Goal: Information Seeking & Learning: Learn about a topic

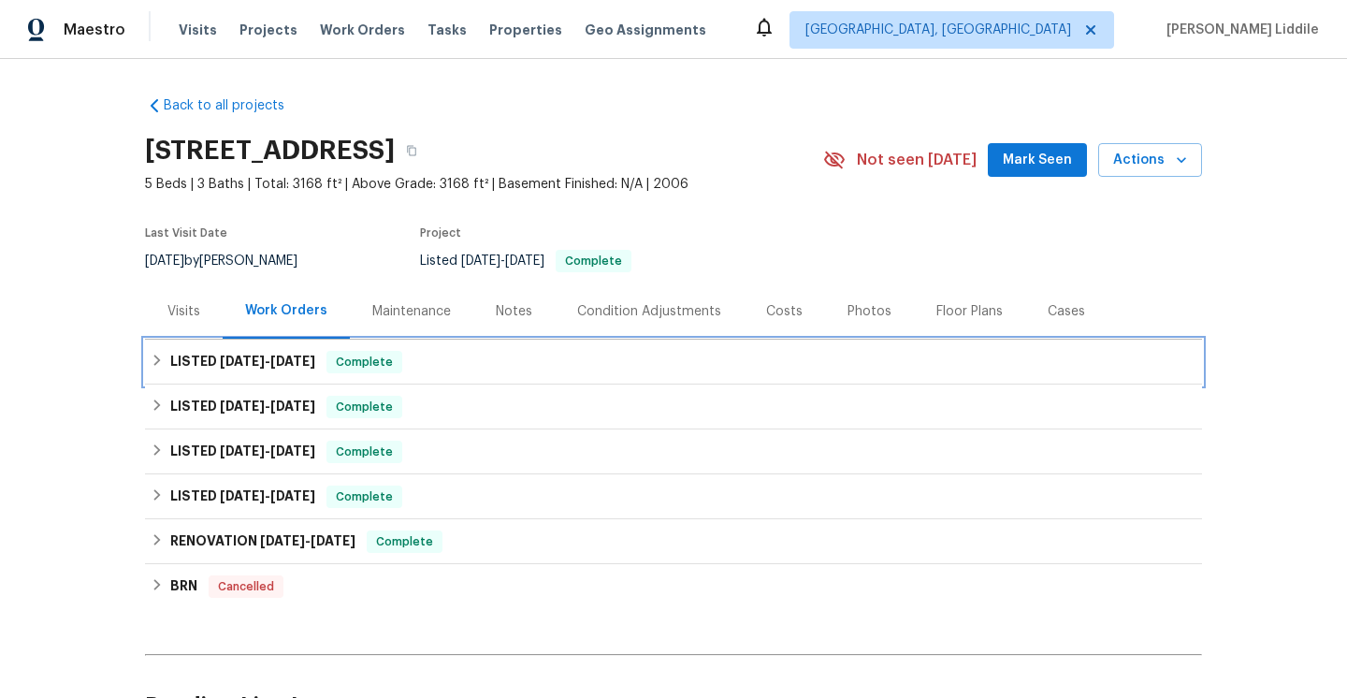
click at [429, 374] on div "LISTED [DATE] - [DATE] Complete" at bounding box center [673, 361] width 1057 height 45
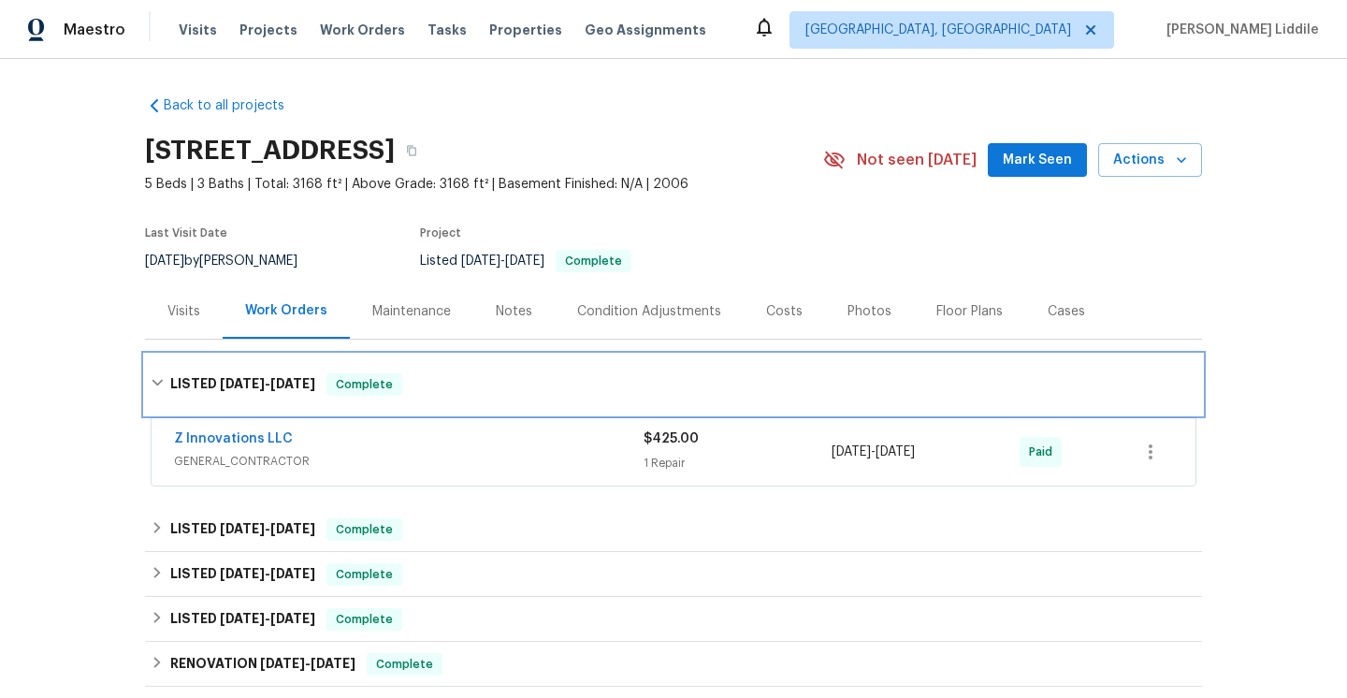
click at [431, 390] on div "LISTED [DATE] - [DATE] Complete" at bounding box center [673, 384] width 1045 height 22
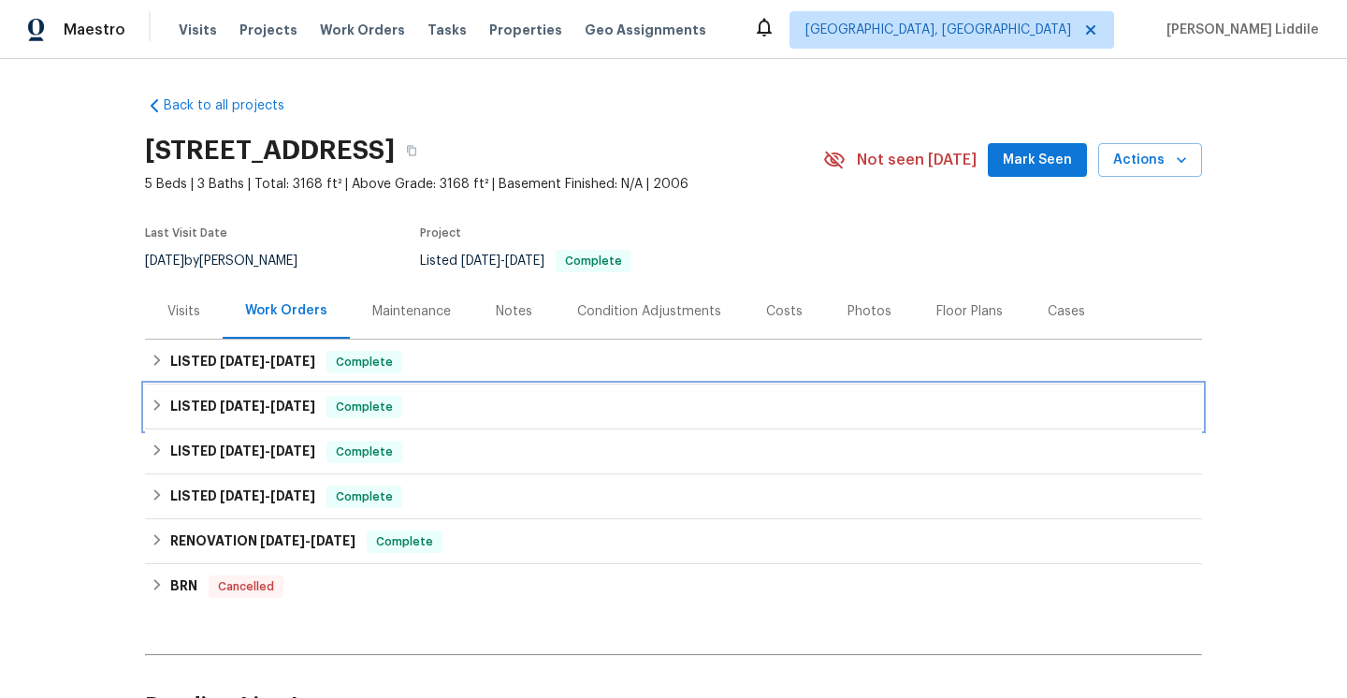
click at [423, 408] on div "LISTED [DATE] - [DATE] Complete" at bounding box center [673, 407] width 1045 height 22
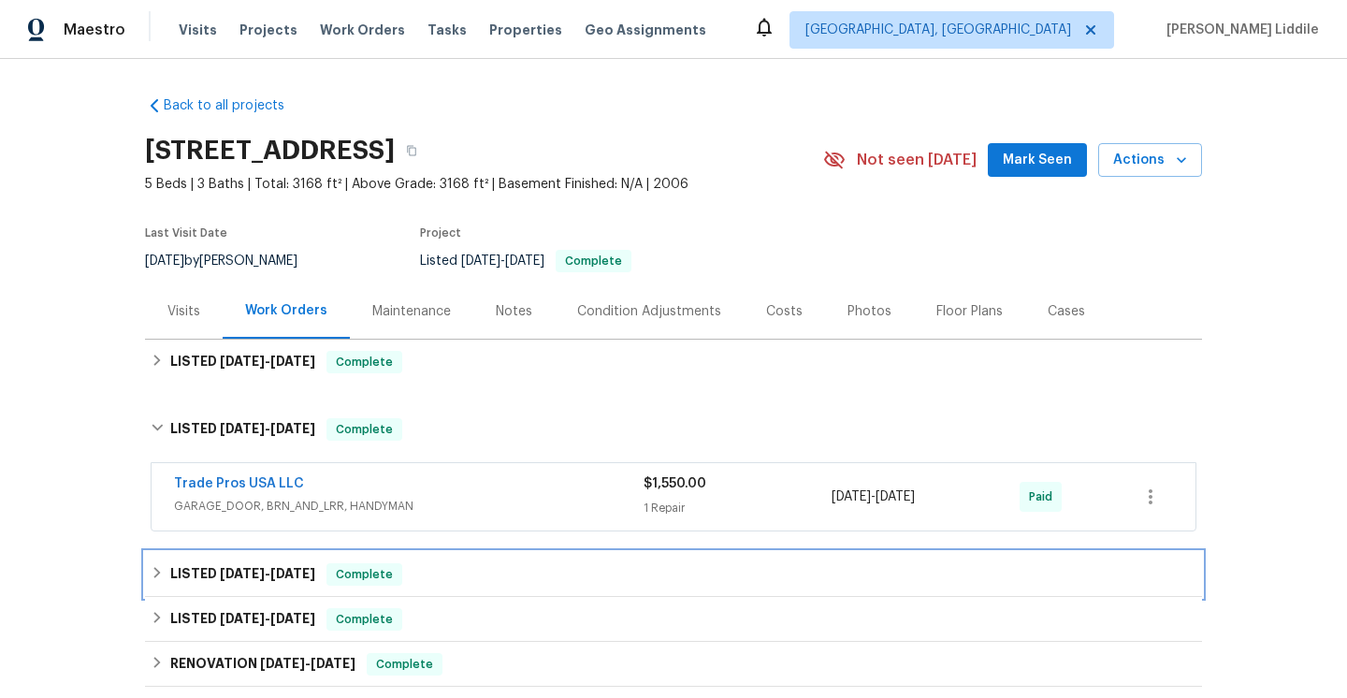
click at [414, 567] on div "LISTED [DATE] - [DATE] Complete" at bounding box center [673, 574] width 1045 height 22
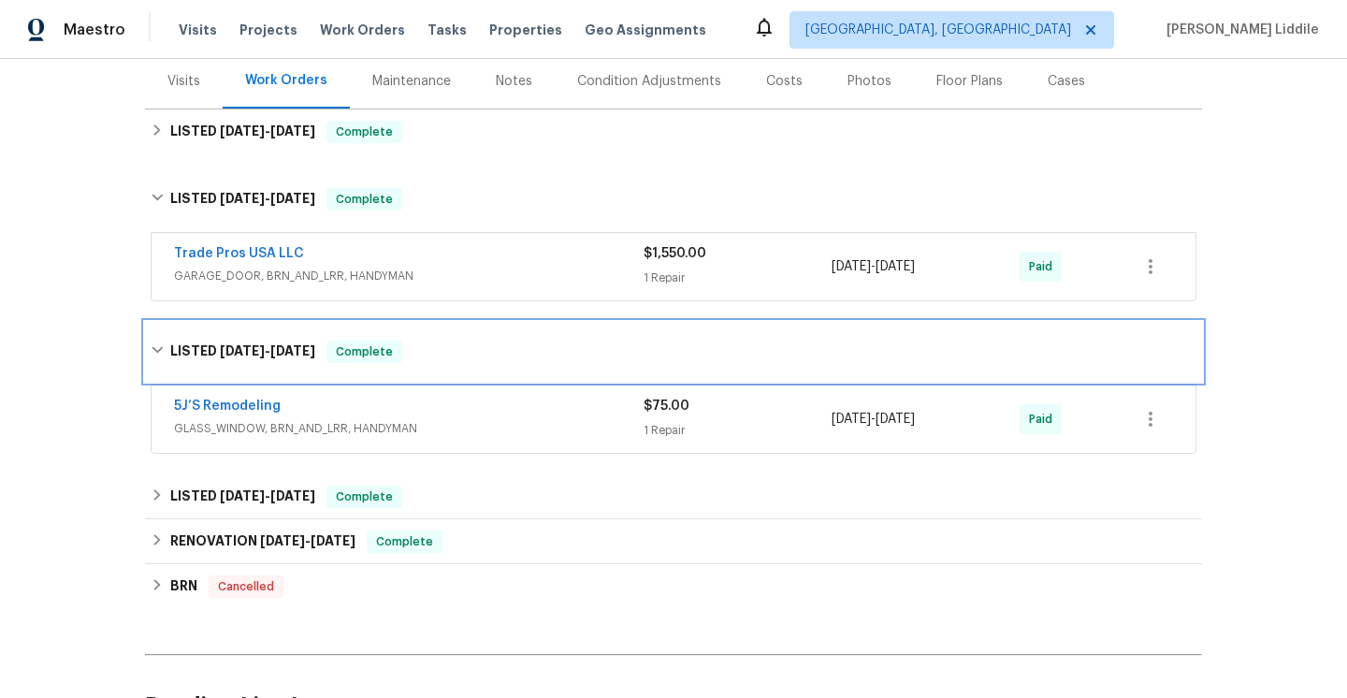
scroll to position [366, 0]
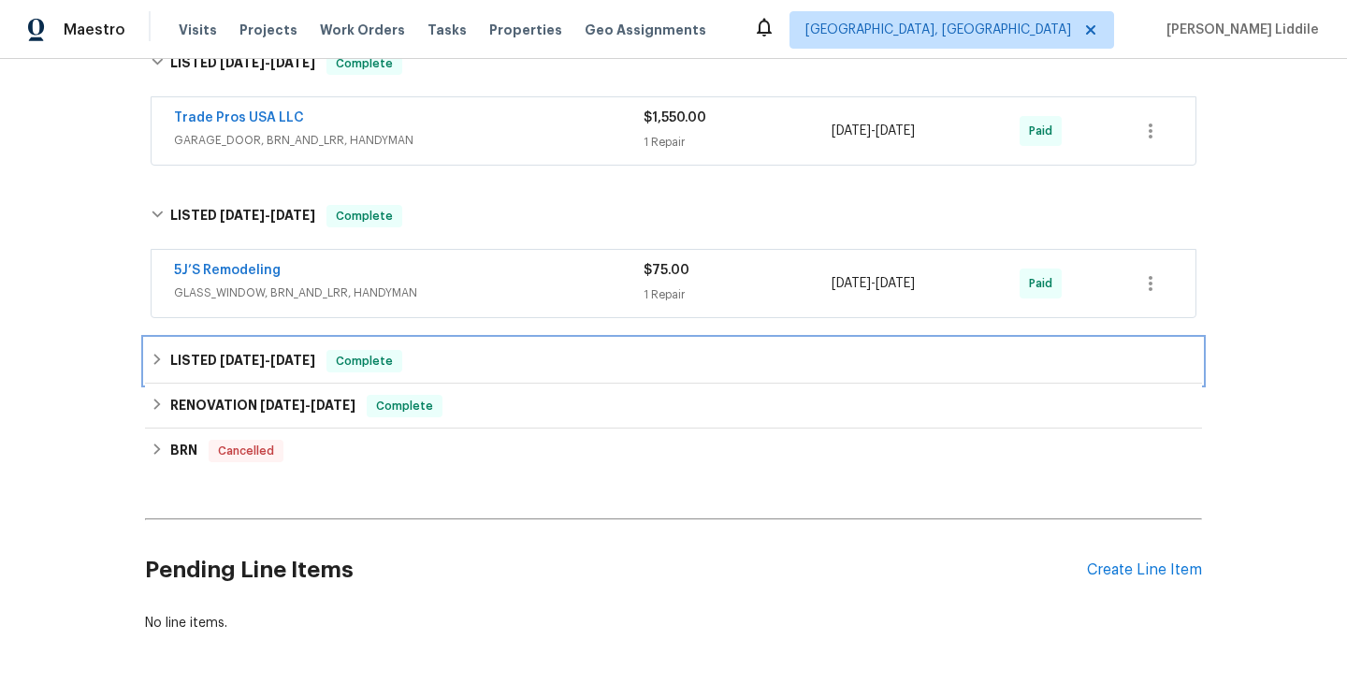
click at [463, 358] on div "LISTED [DATE] - [DATE] Complete" at bounding box center [673, 361] width 1045 height 22
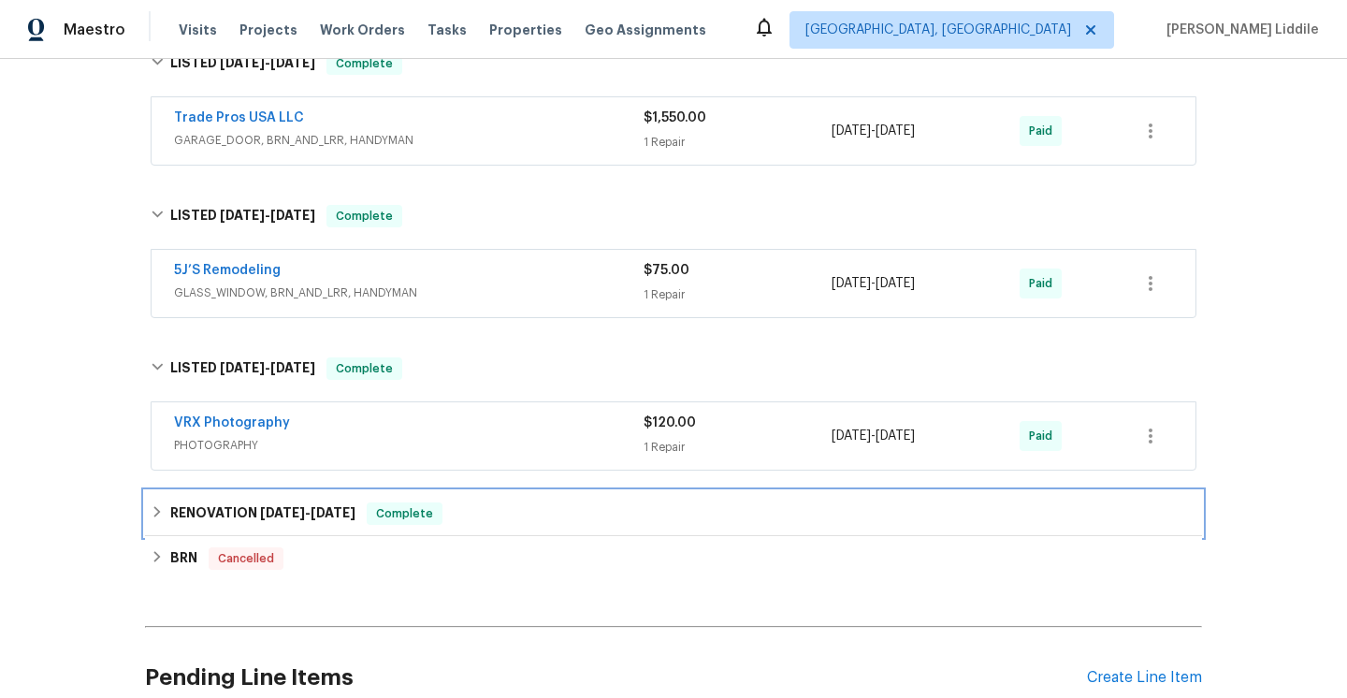
click at [450, 503] on div "RENOVATION [DATE] - [DATE] Complete" at bounding box center [673, 513] width 1045 height 22
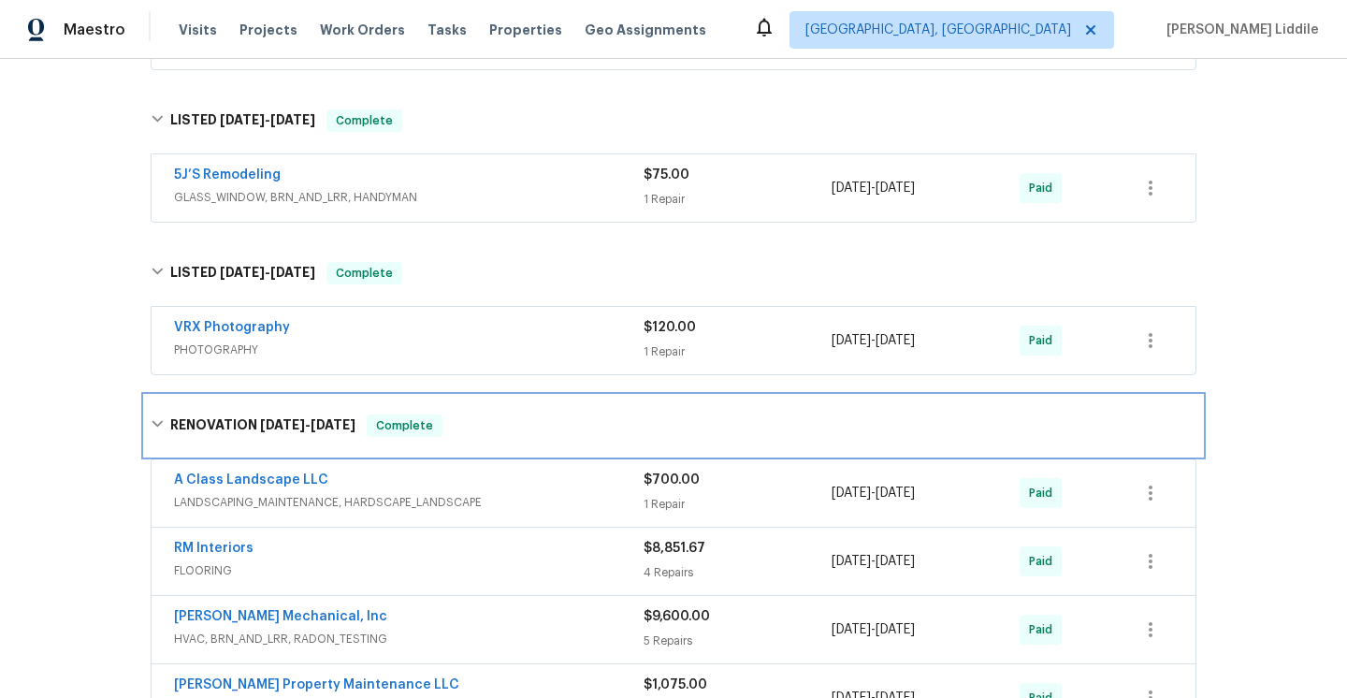
scroll to position [0, 0]
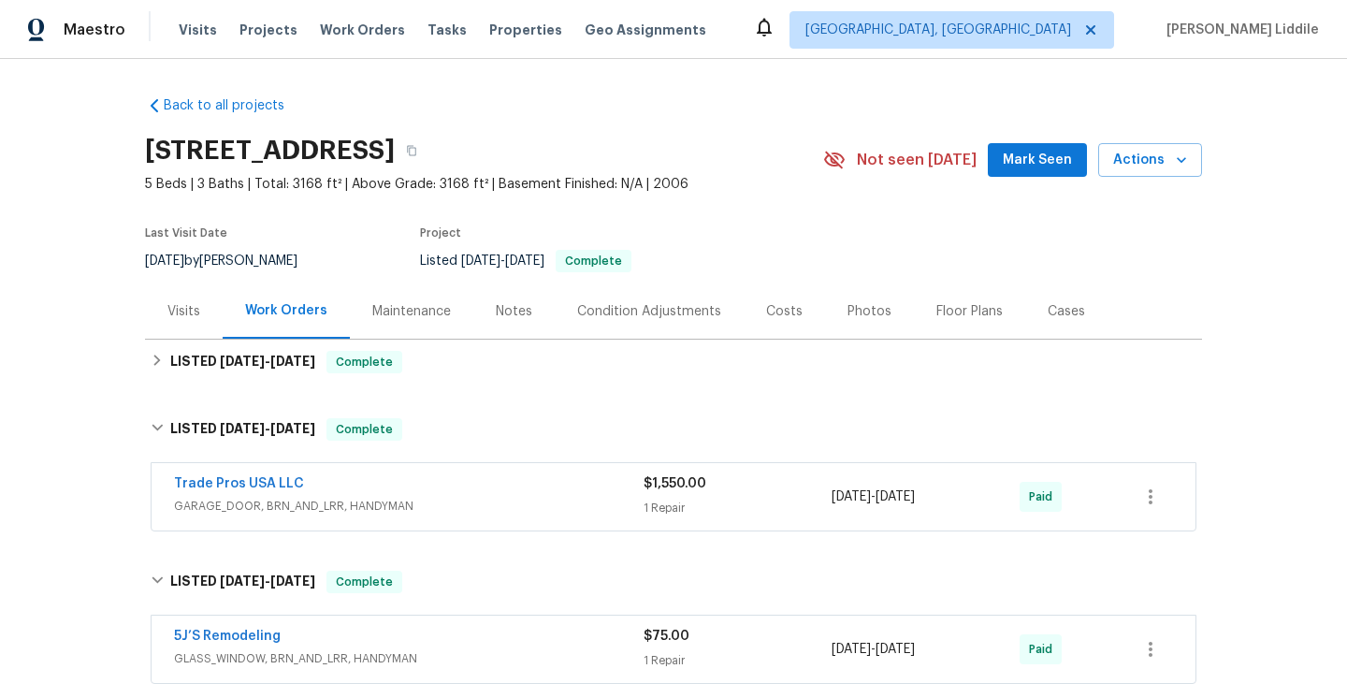
click at [413, 307] on div "Maintenance" at bounding box center [411, 311] width 79 height 19
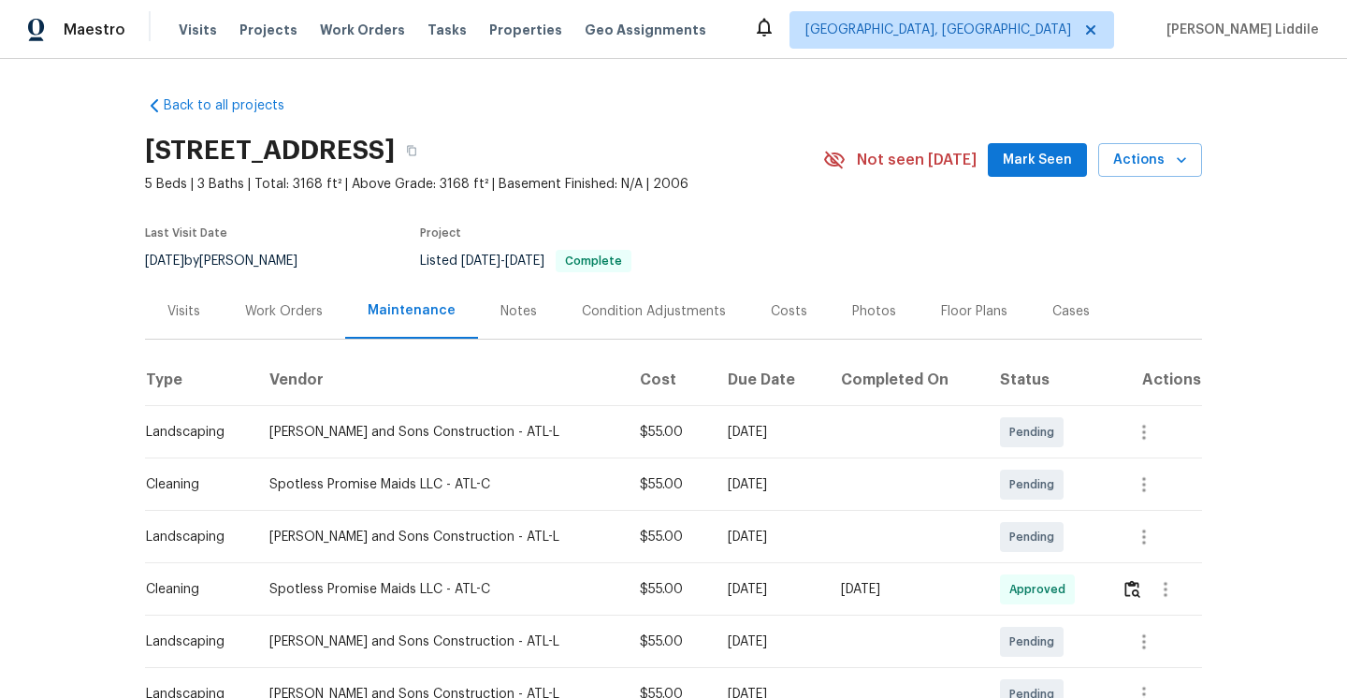
click at [516, 309] on div "Notes" at bounding box center [518, 311] width 36 height 19
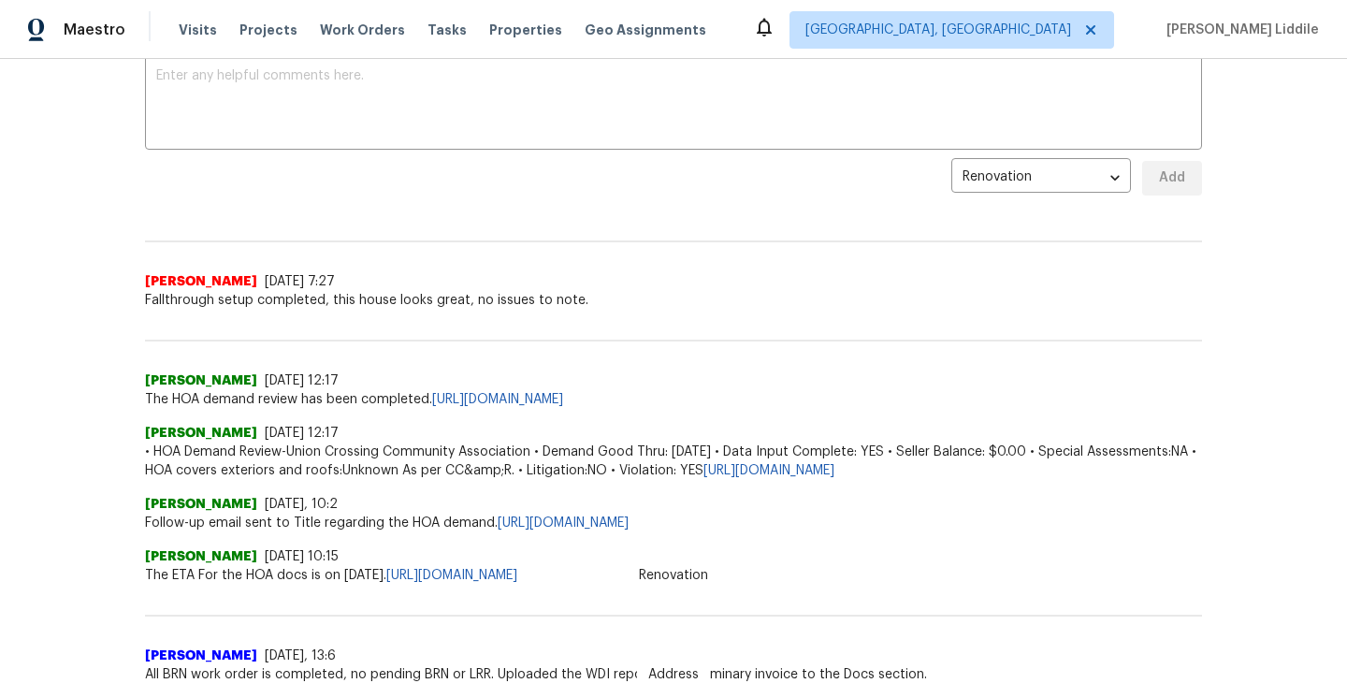
scroll to position [481, 0]
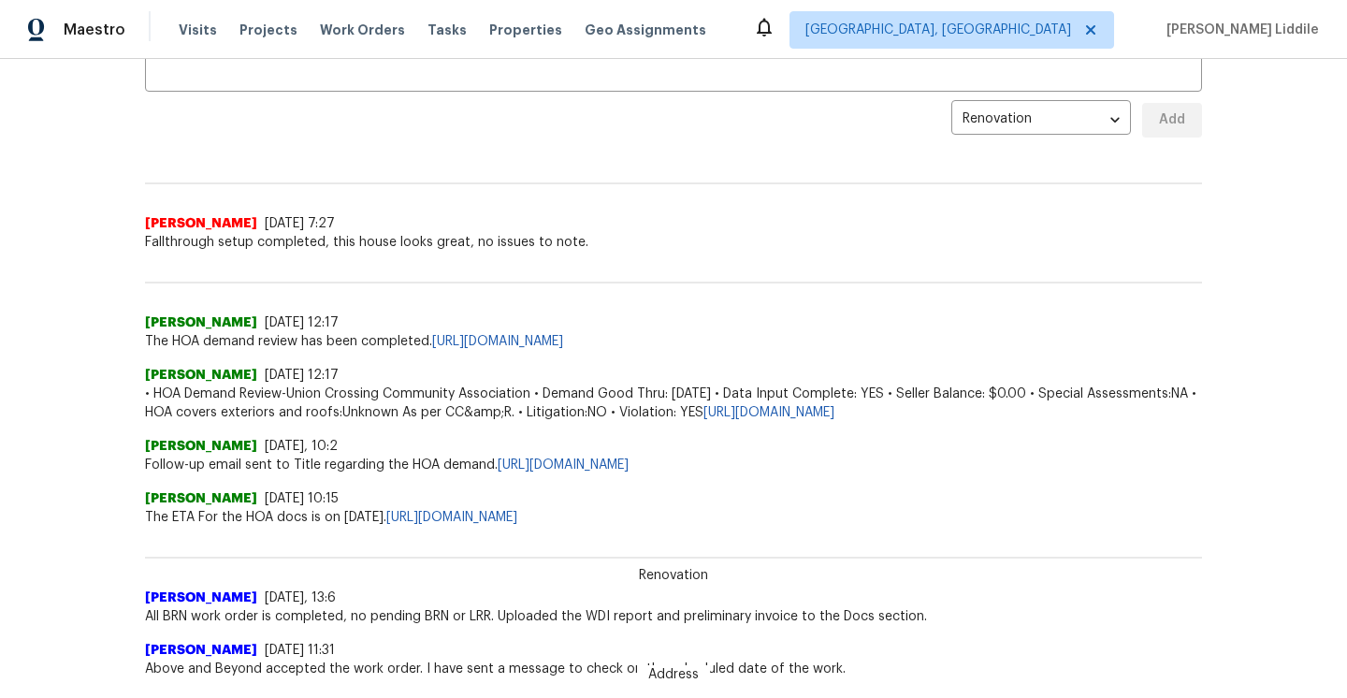
click at [624, 235] on span "Fallthrough setup completed, this house looks great, no issues to note." at bounding box center [673, 242] width 1057 height 19
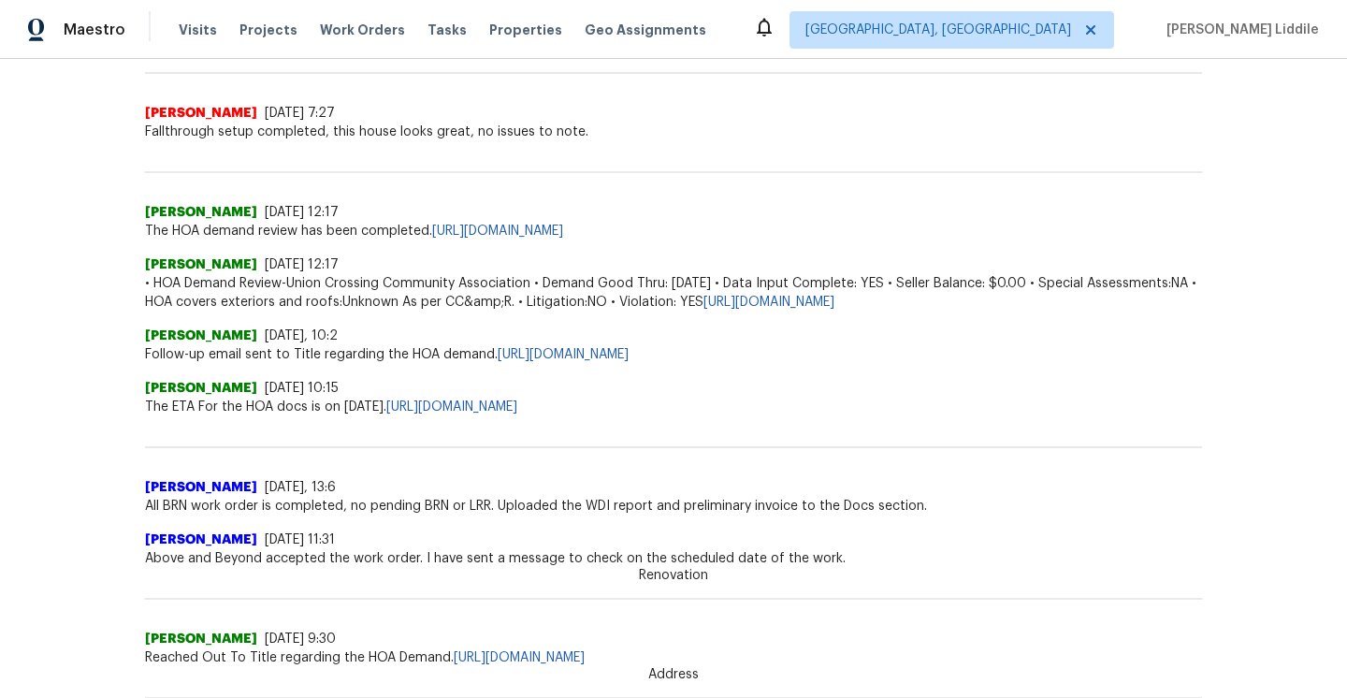
scroll to position [525, 0]
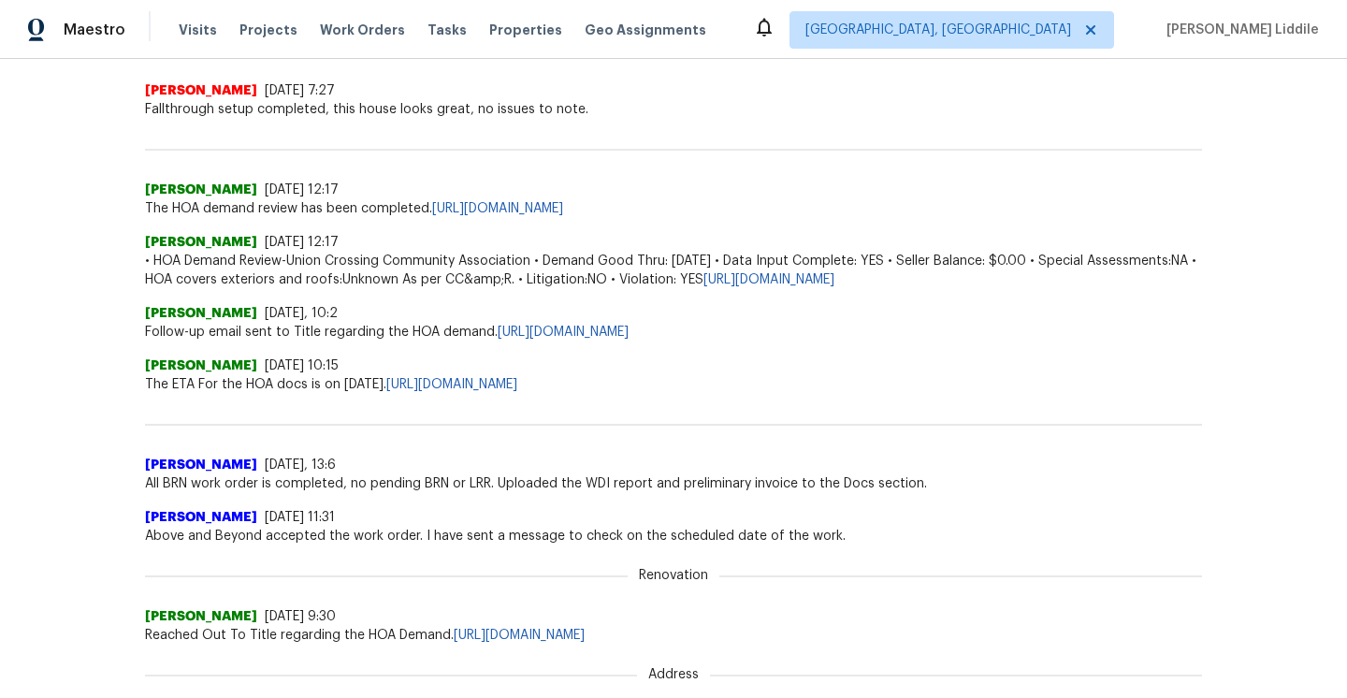
click at [624, 235] on div "[PERSON_NAME] [DATE] 12:17" at bounding box center [673, 242] width 1057 height 19
click at [624, 242] on div "[PERSON_NAME] [DATE] 12:17" at bounding box center [673, 242] width 1057 height 19
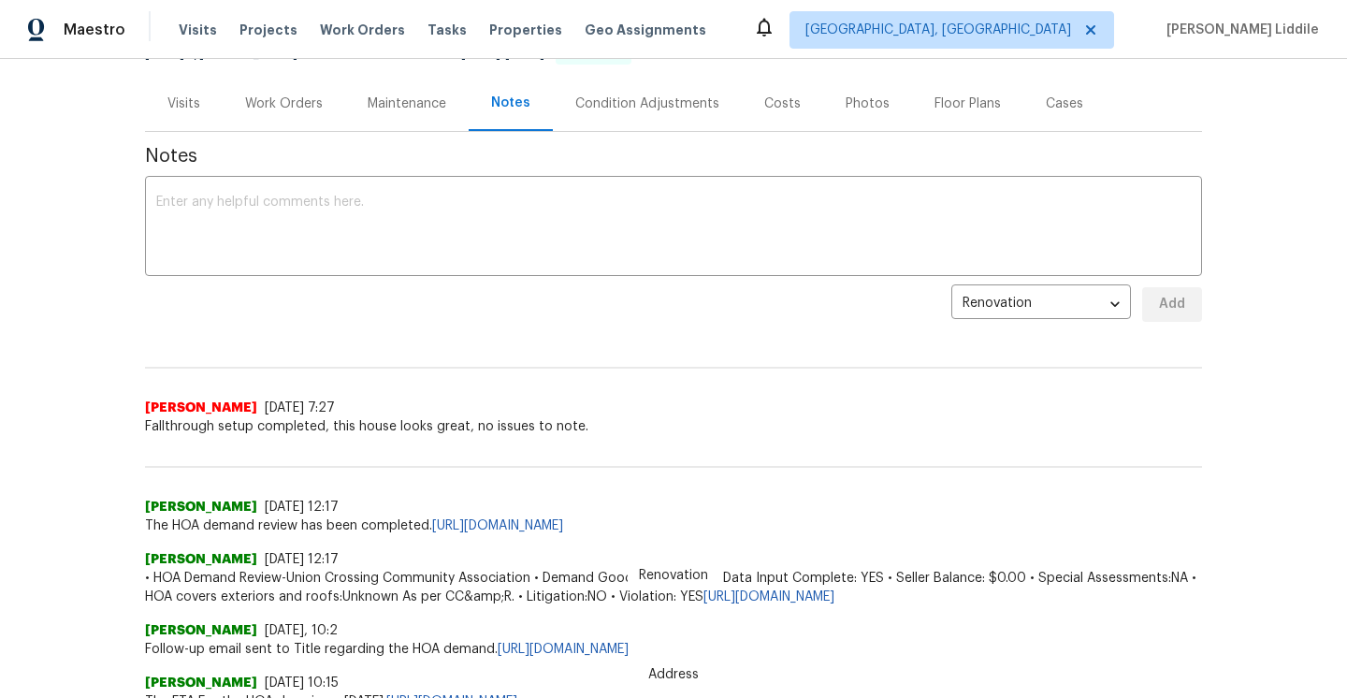
scroll to position [0, 0]
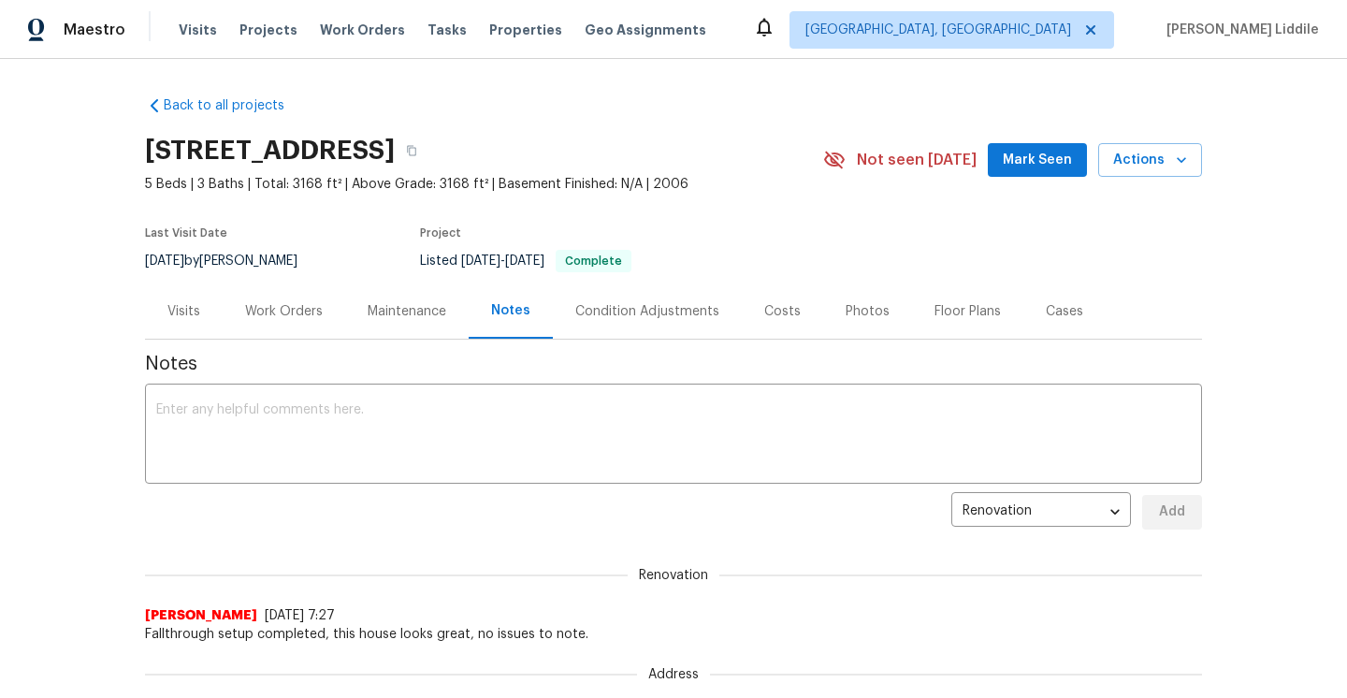
click at [699, 322] on div "Condition Adjustments" at bounding box center [647, 310] width 189 height 55
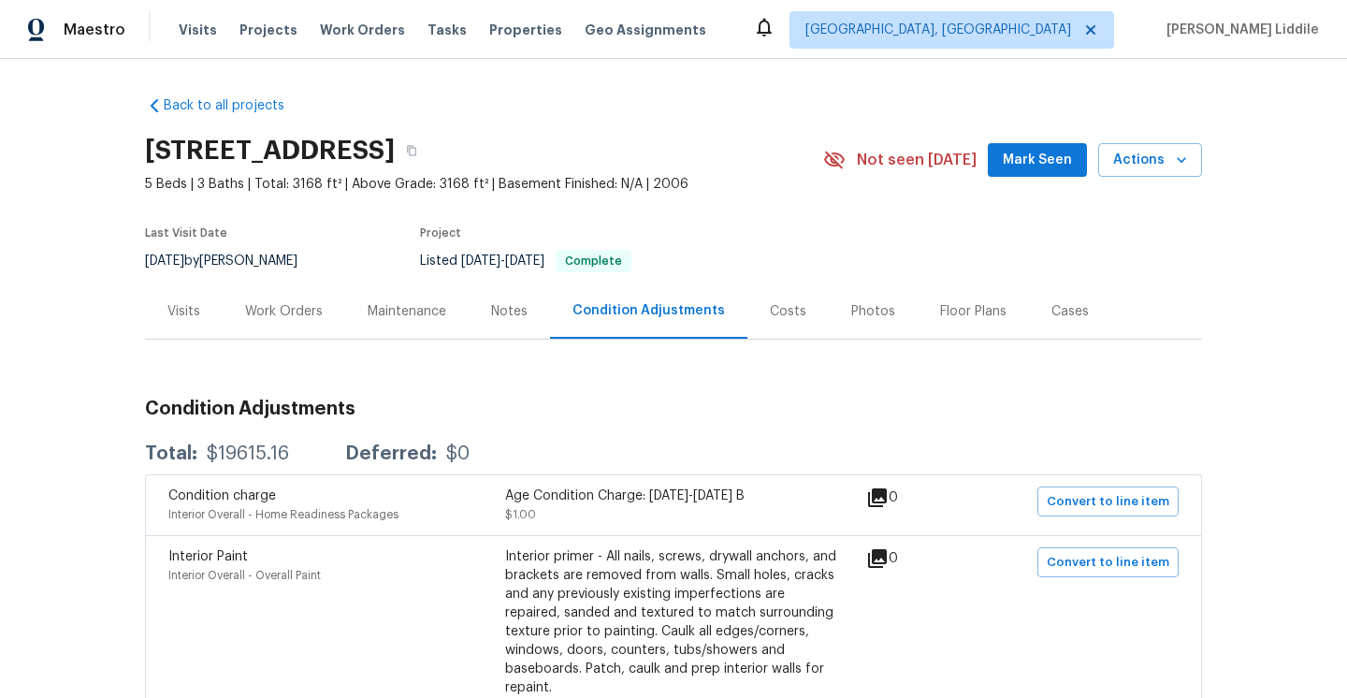
click at [374, 310] on div "Maintenance" at bounding box center [406, 311] width 79 height 19
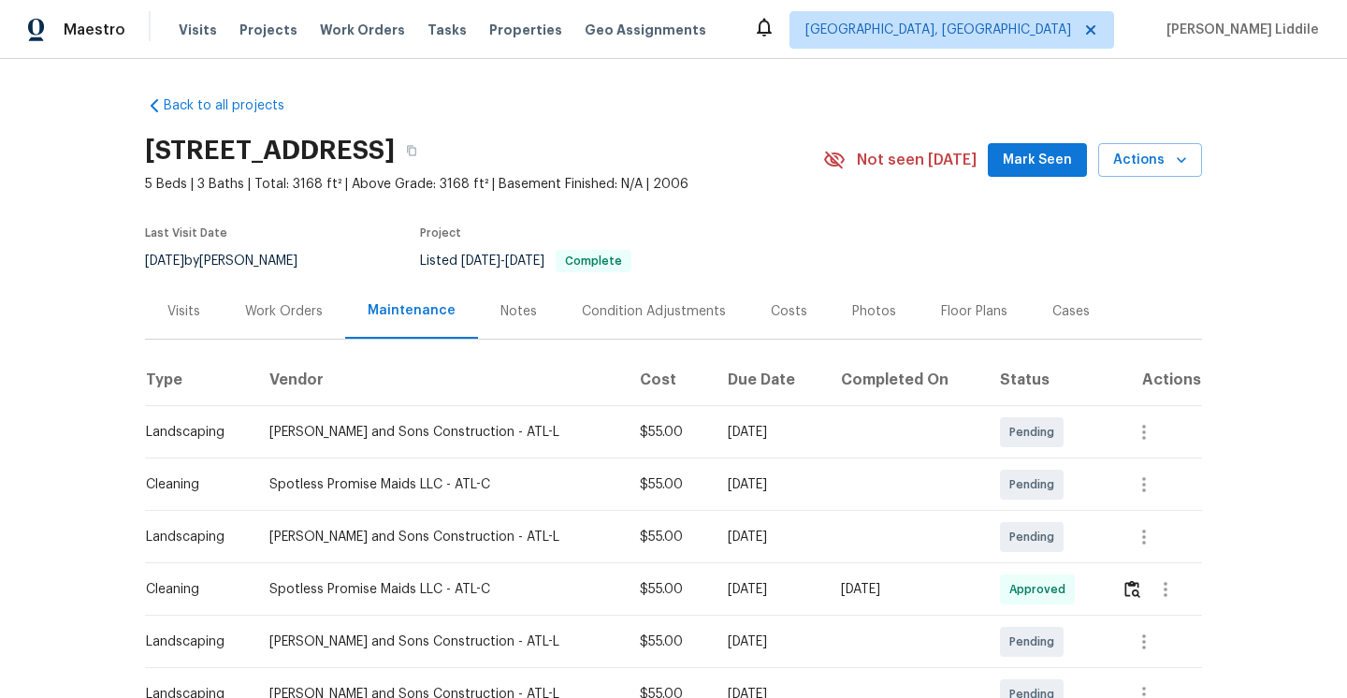
click at [497, 320] on div "Notes" at bounding box center [518, 310] width 81 height 55
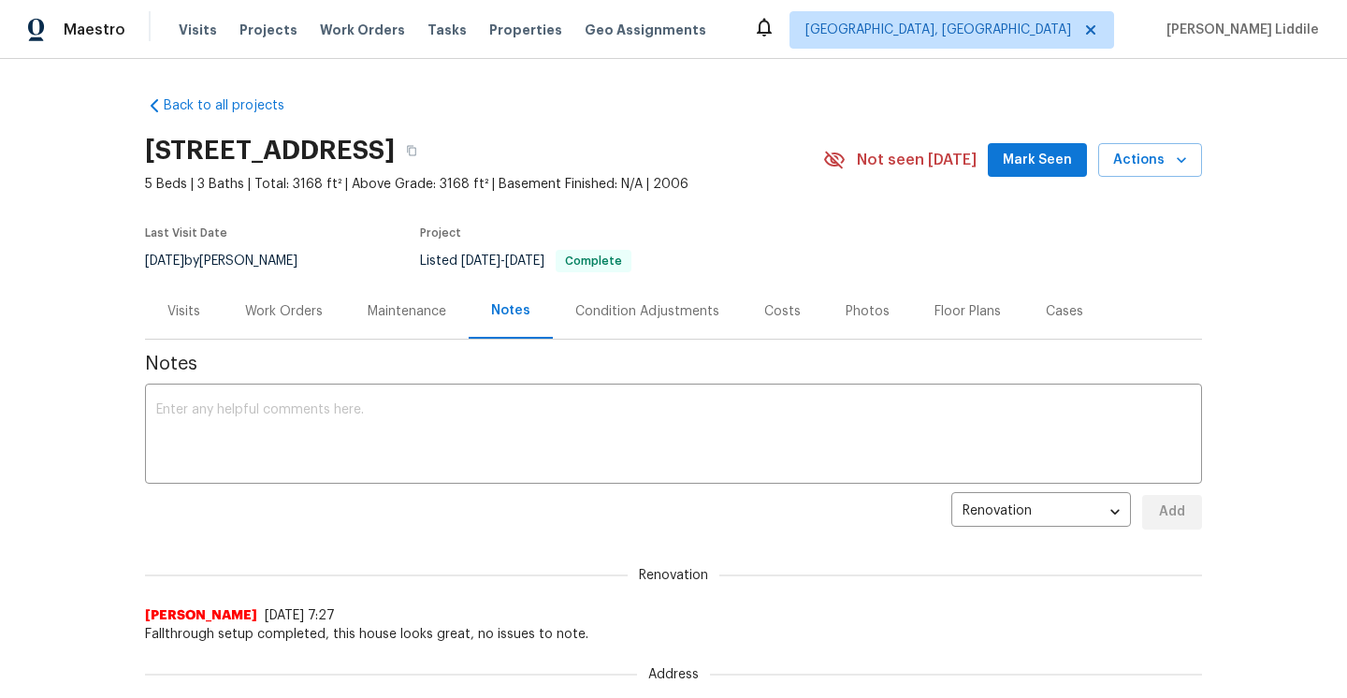
click at [767, 307] on div "Costs" at bounding box center [782, 311] width 36 height 19
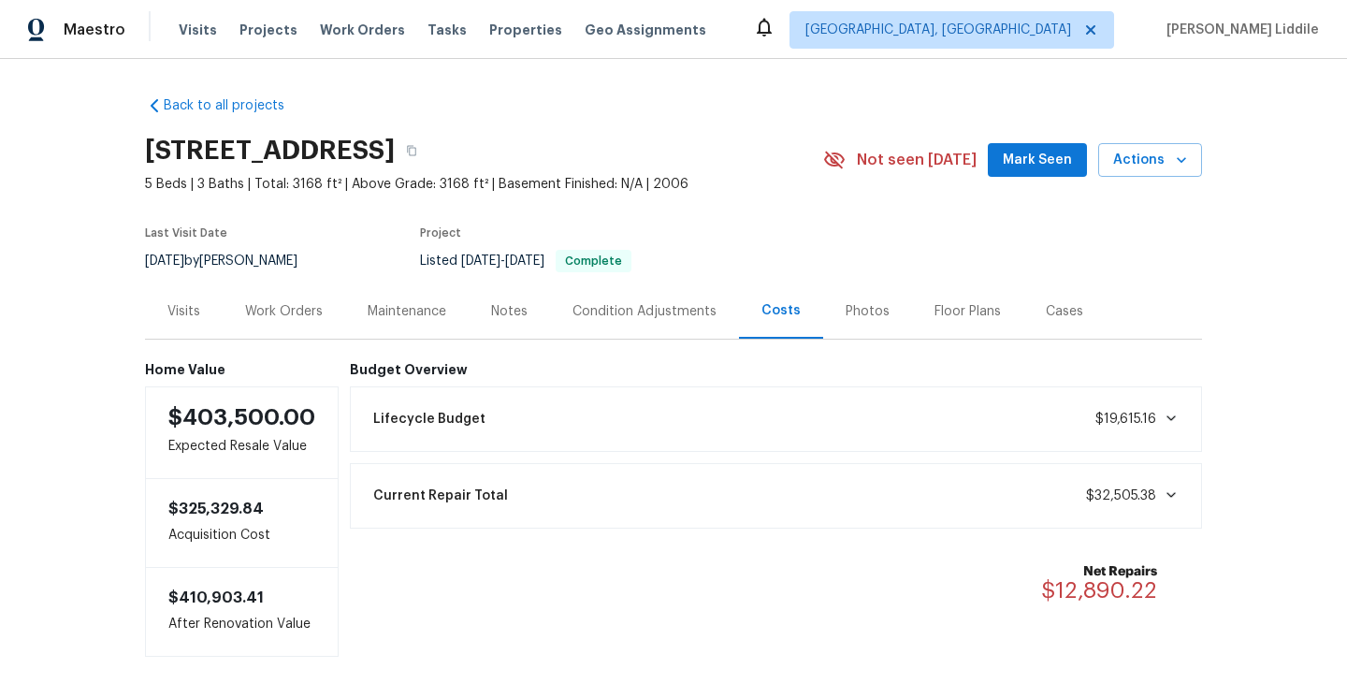
click at [859, 314] on div "Photos" at bounding box center [867, 311] width 44 height 19
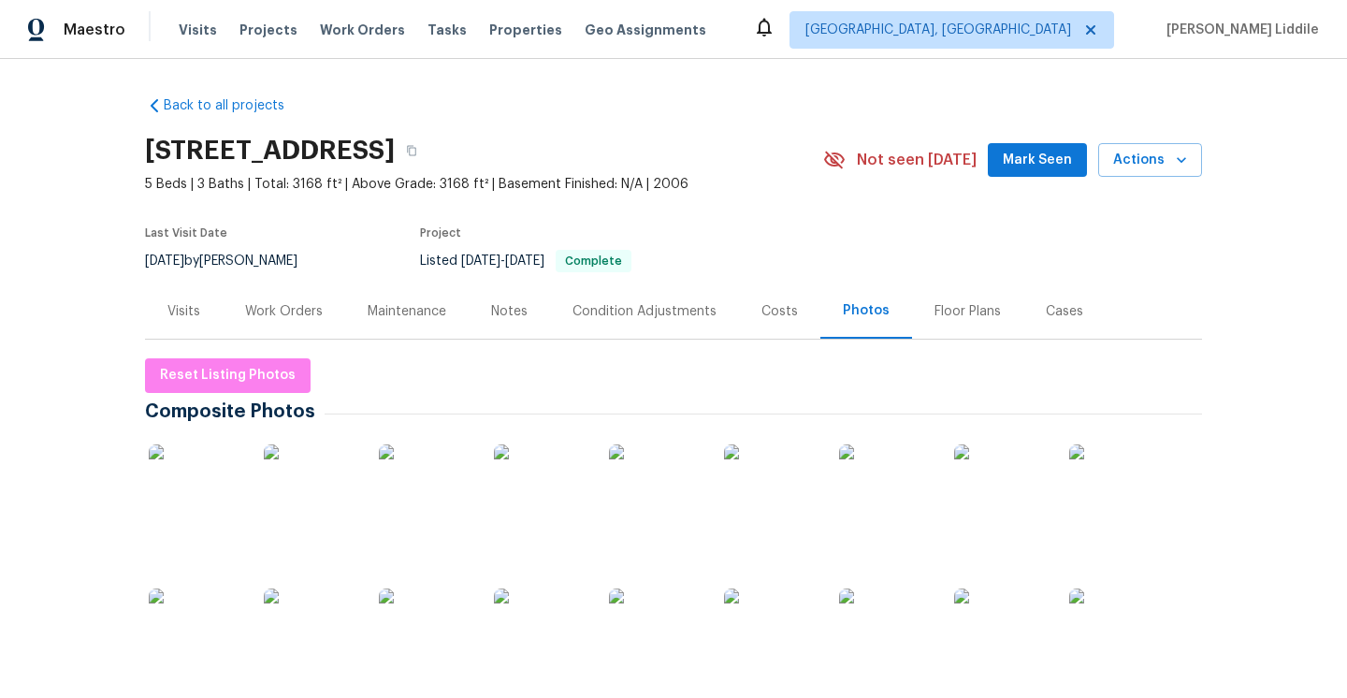
click at [681, 314] on div "Condition Adjustments" at bounding box center [644, 311] width 144 height 19
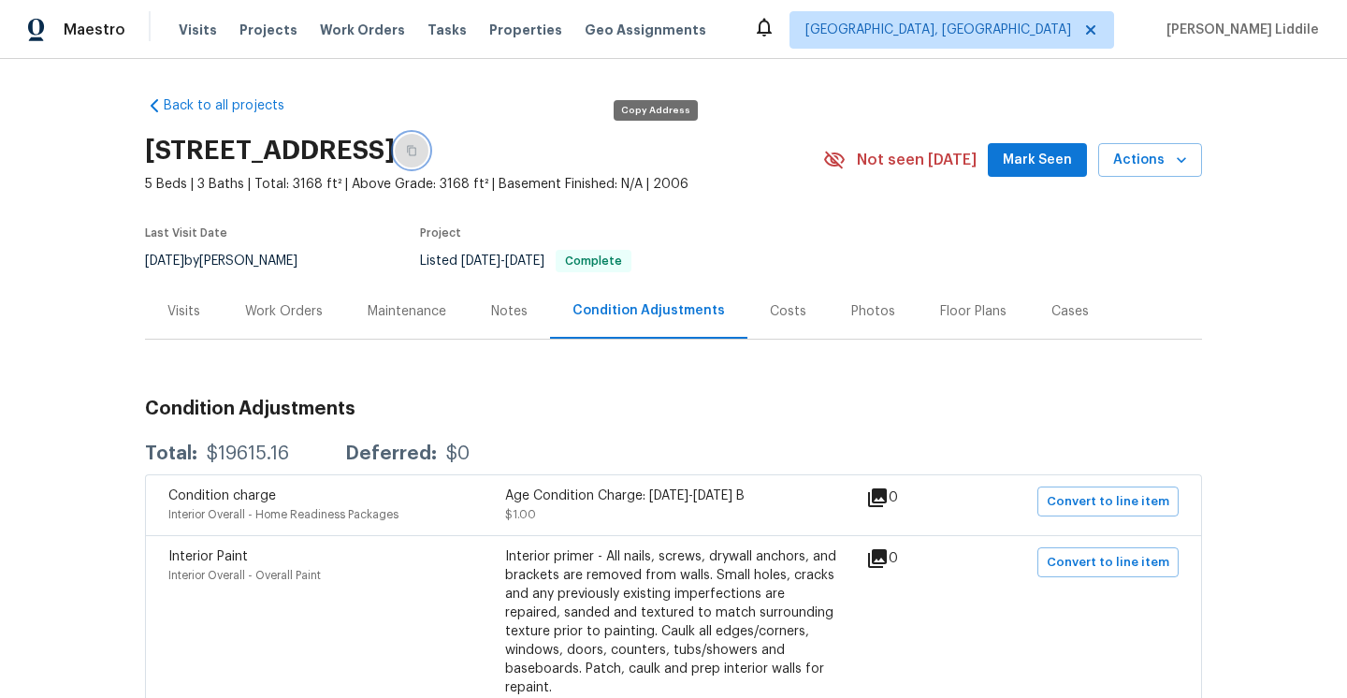
click at [417, 151] on icon "button" at bounding box center [411, 150] width 11 height 11
